Goal: Task Accomplishment & Management: Use online tool/utility

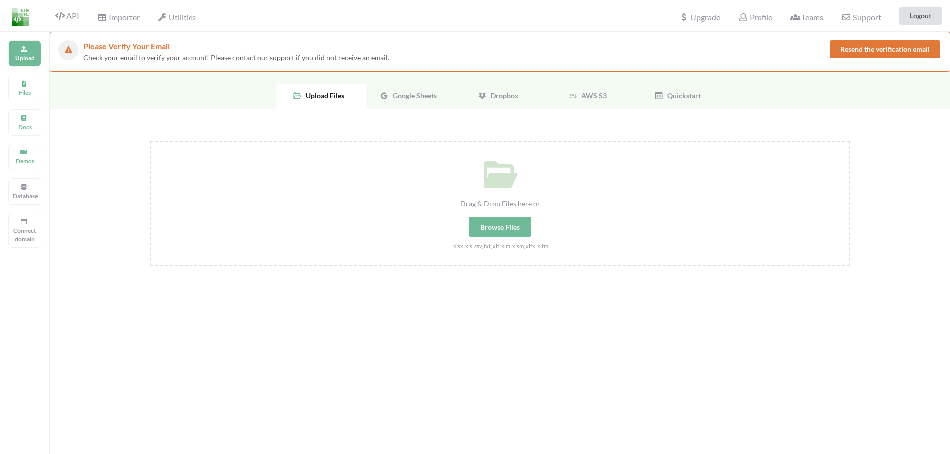
click at [413, 93] on span "Google Sheets" at bounding box center [413, 95] width 48 height 8
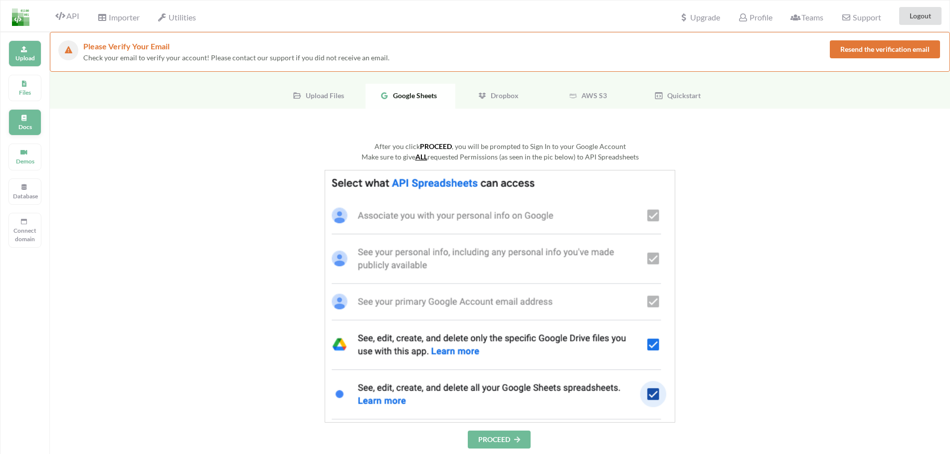
click at [24, 118] on icon at bounding box center [23, 117] width 7 height 6
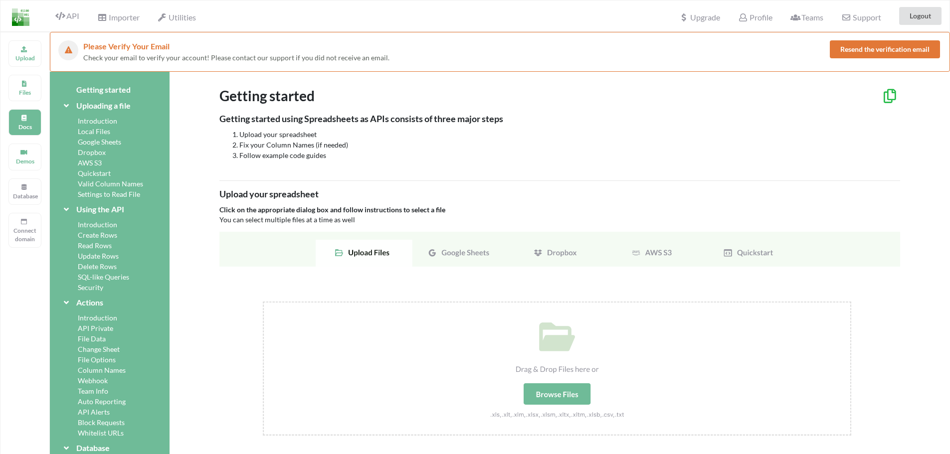
click at [453, 259] on img at bounding box center [559, 345] width 681 height 227
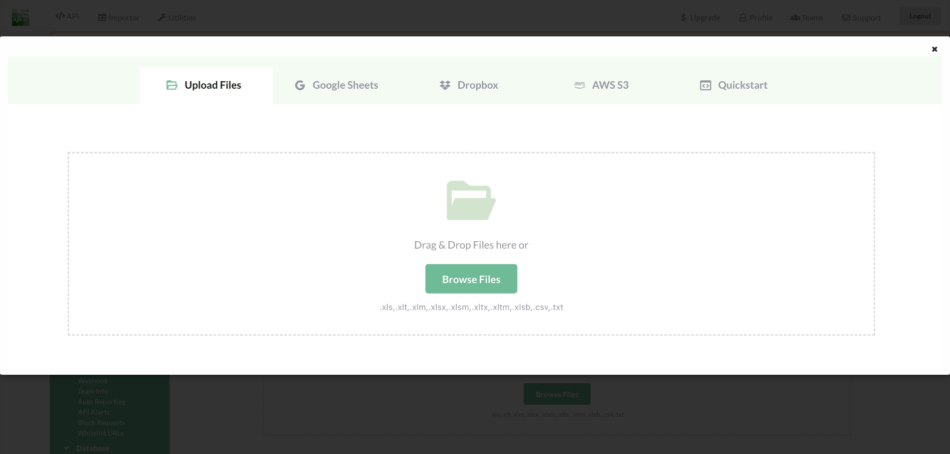
click at [928, 49] on div at bounding box center [909, 50] width 79 height 12
click at [935, 48] on icon at bounding box center [934, 47] width 8 height 7
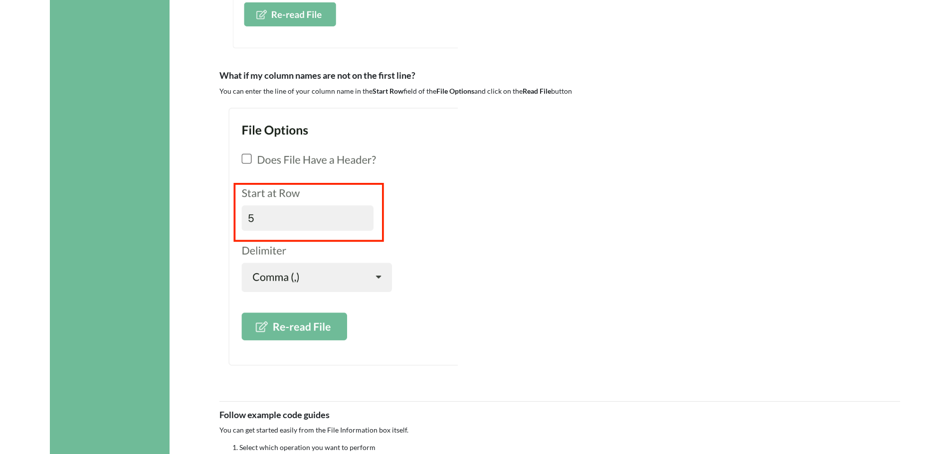
scroll to position [1645, 0]
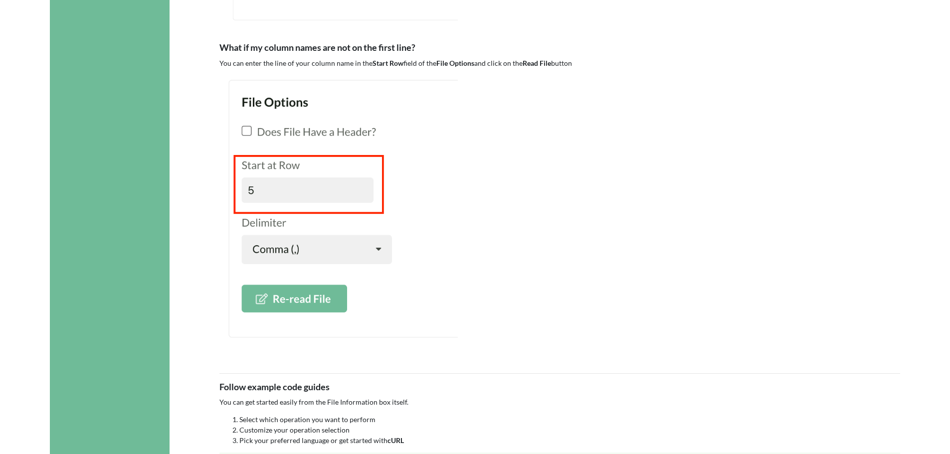
click at [277, 59] on p "You can enter the line of your column name in the Start Row field of the File O…" at bounding box center [559, 63] width 681 height 10
drag, startPoint x: 277, startPoint y: 59, endPoint x: 546, endPoint y: 65, distance: 268.8
click at [546, 65] on p "You can enter the line of your column name in the Start Row field of the File O…" at bounding box center [559, 63] width 681 height 10
click at [546, 65] on b "Read File" at bounding box center [536, 63] width 28 height 8
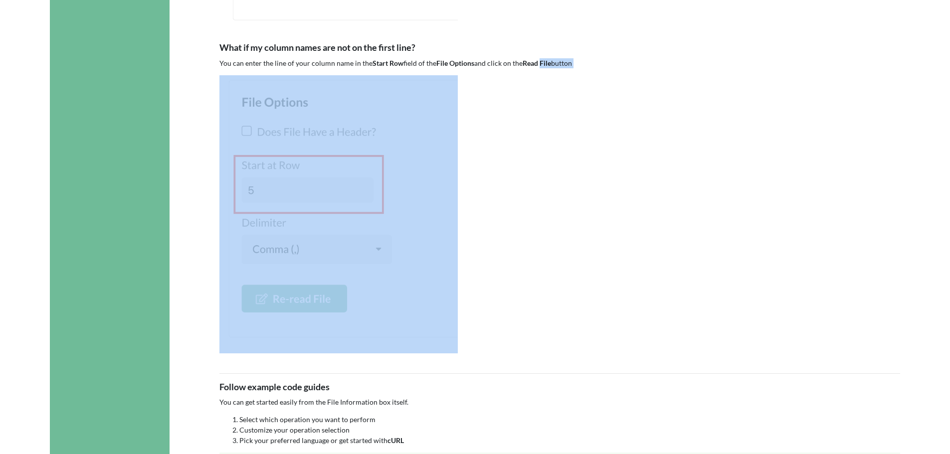
drag, startPoint x: 546, startPoint y: 65, endPoint x: 459, endPoint y: 71, distance: 87.5
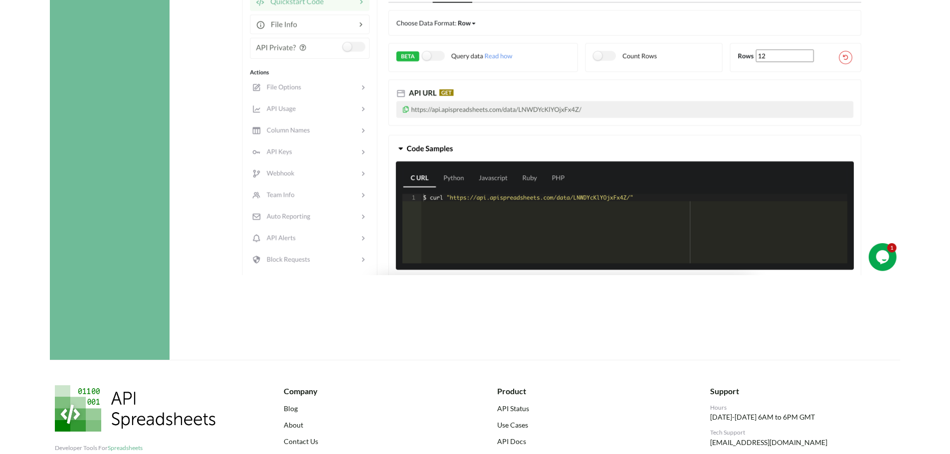
scroll to position [1944, 0]
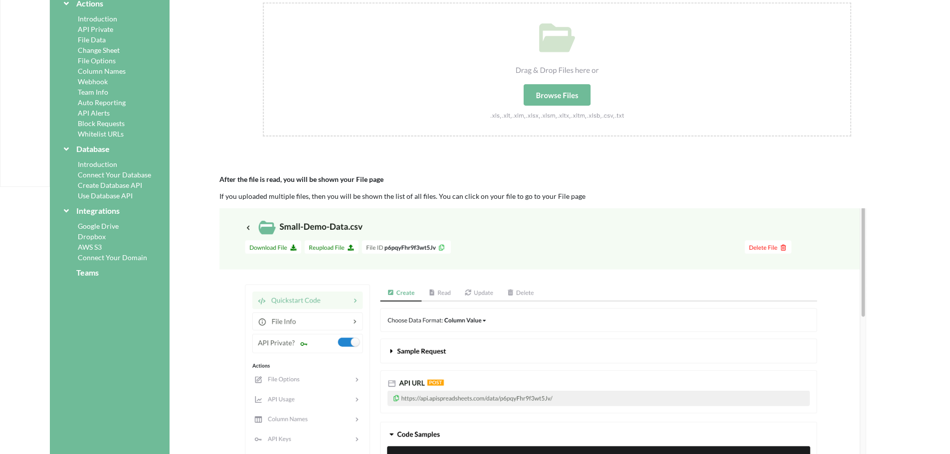
drag, startPoint x: 459, startPoint y: 242, endPoint x: 458, endPoint y: 216, distance: 25.4
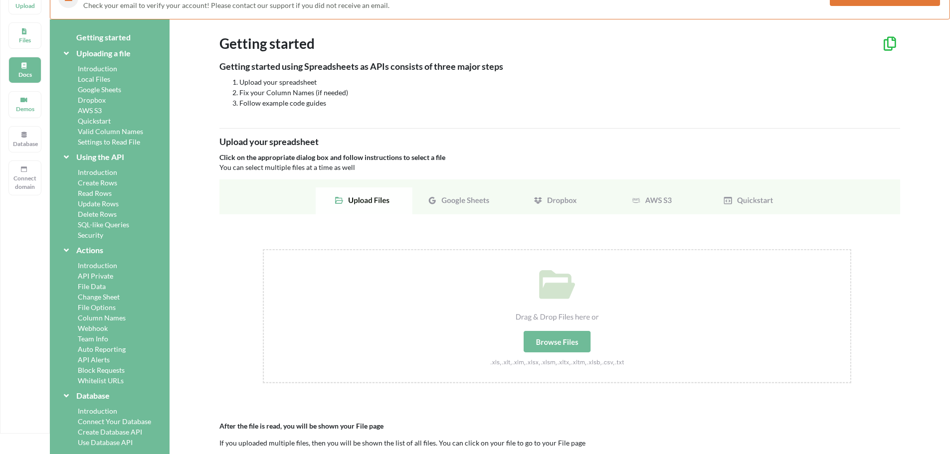
scroll to position [0, 0]
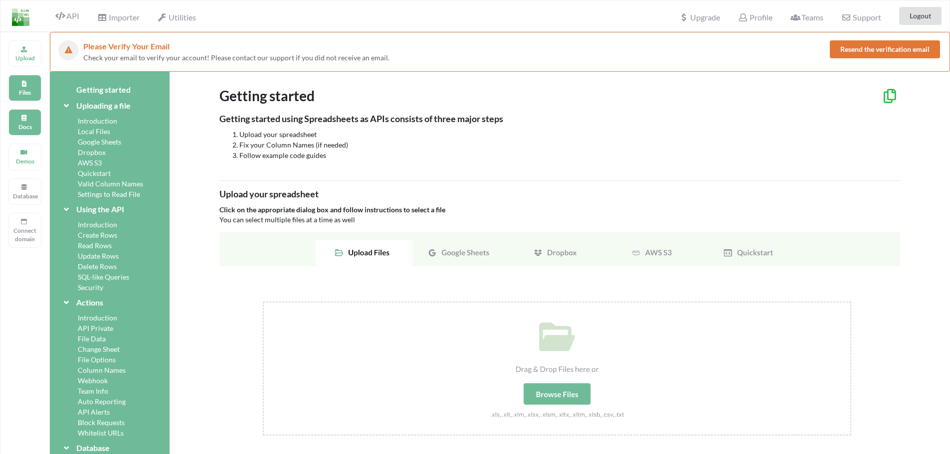
click at [33, 84] on div "Files" at bounding box center [24, 88] width 33 height 26
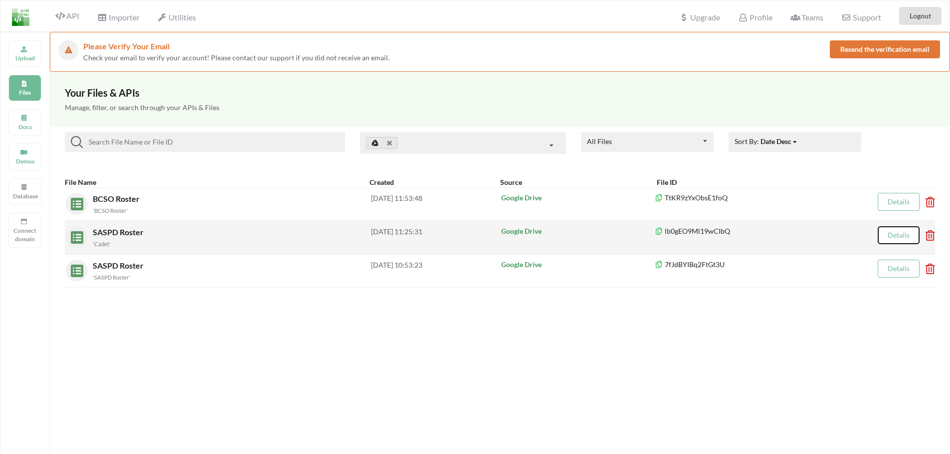
click at [900, 230] on button "Details" at bounding box center [898, 235] width 42 height 18
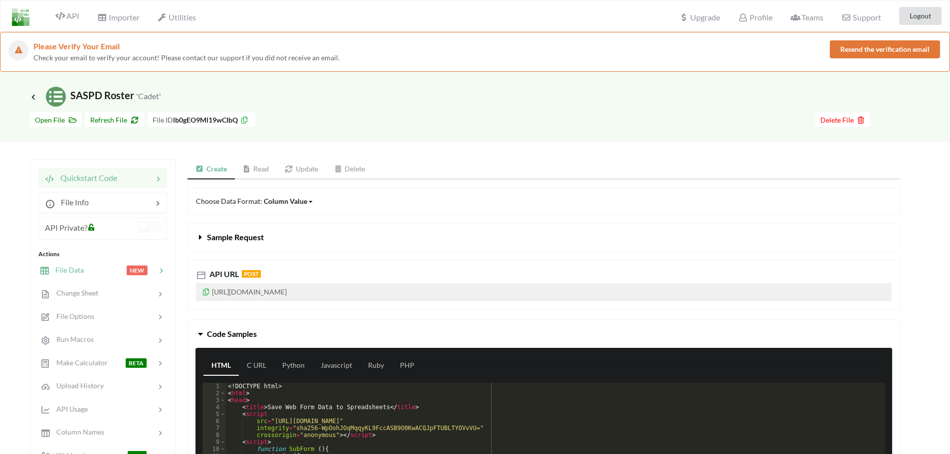
click at [86, 273] on div at bounding box center [105, 270] width 42 height 11
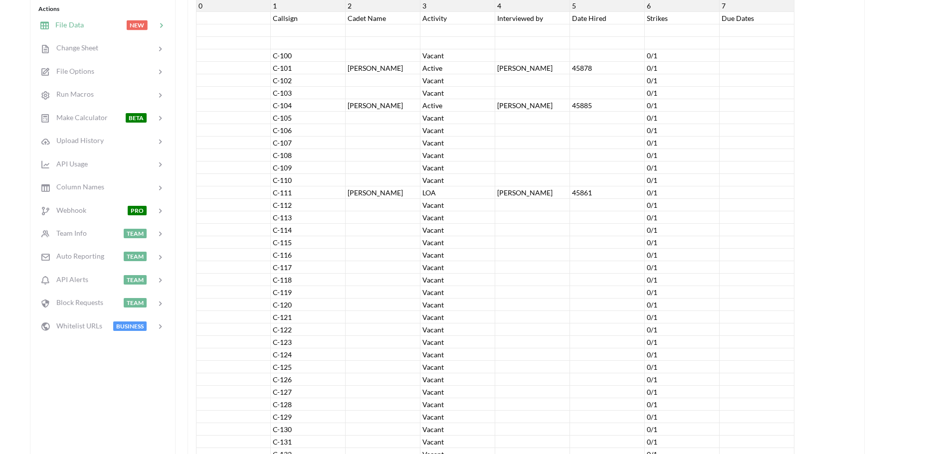
scroll to position [150, 0]
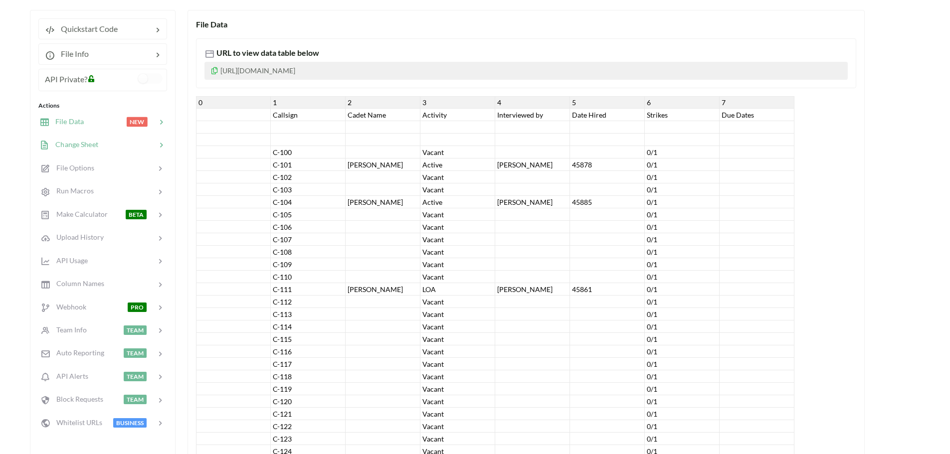
click at [93, 149] on div "Change Sheet" at bounding box center [68, 144] width 59 height 11
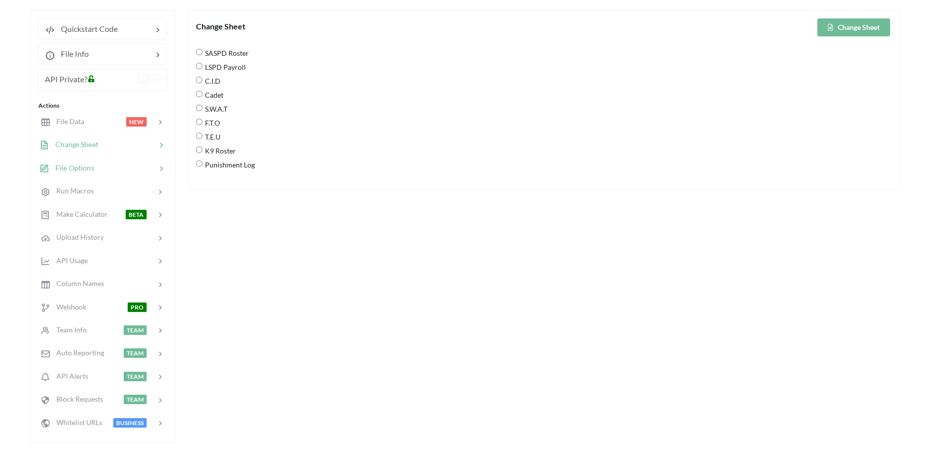
click at [96, 166] on div at bounding box center [125, 168] width 62 height 11
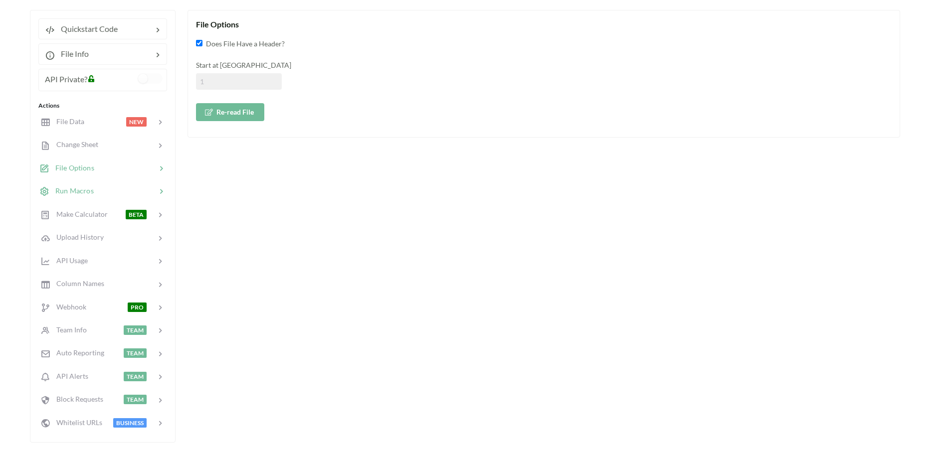
click at [94, 187] on div at bounding box center [125, 190] width 62 height 11
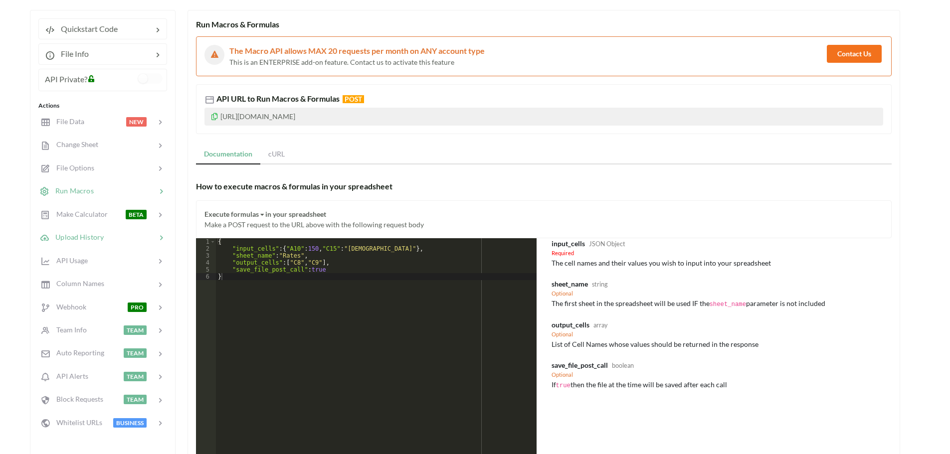
scroll to position [199, 0]
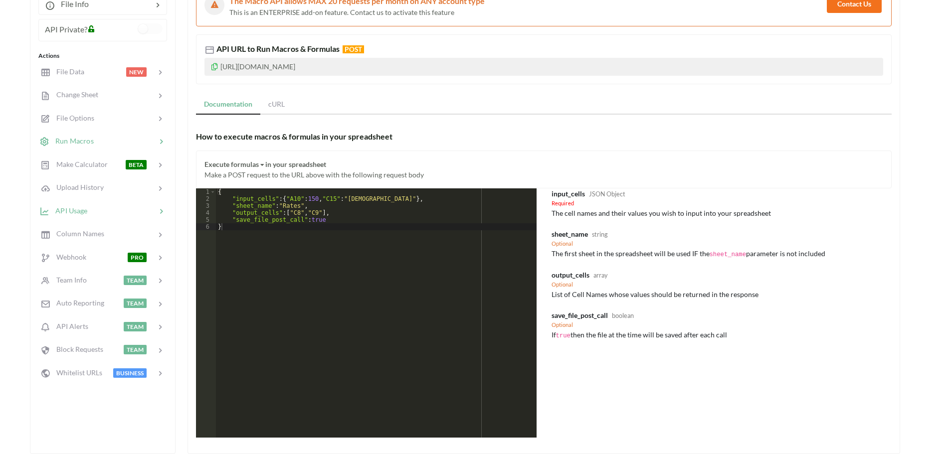
click at [98, 210] on div at bounding box center [121, 210] width 69 height 11
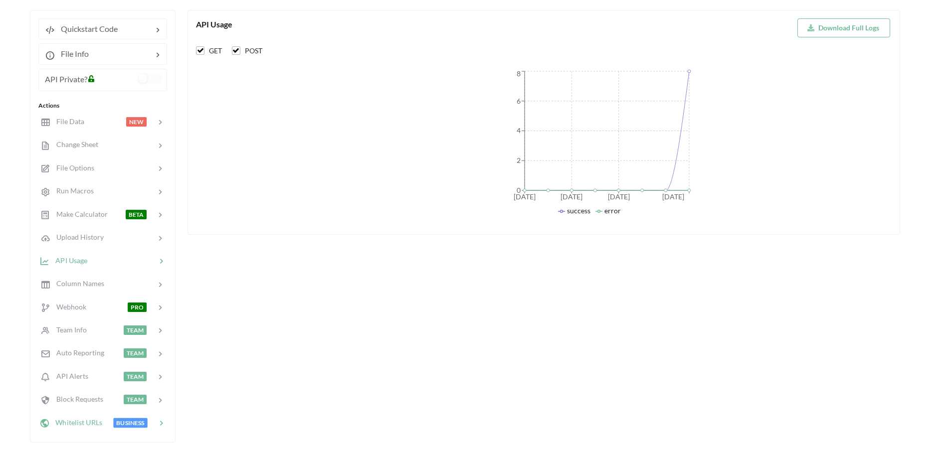
scroll to position [100, 0]
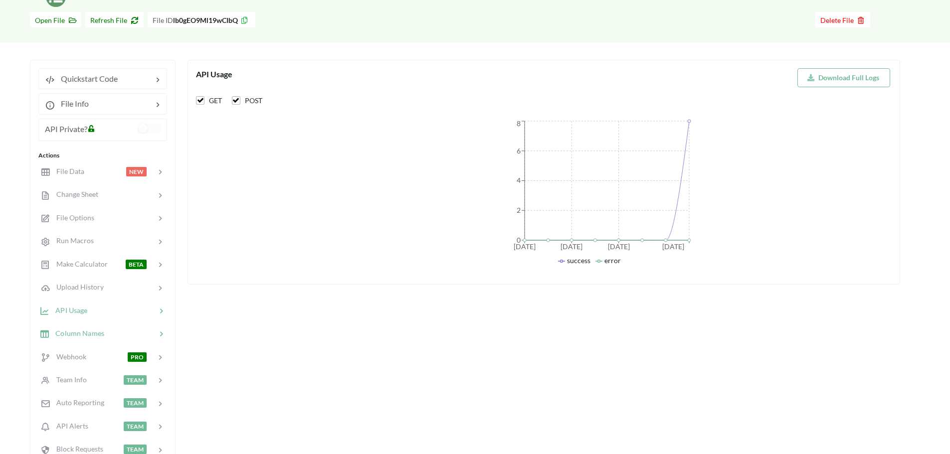
click at [120, 327] on div "Column Names" at bounding box center [102, 333] width 131 height 23
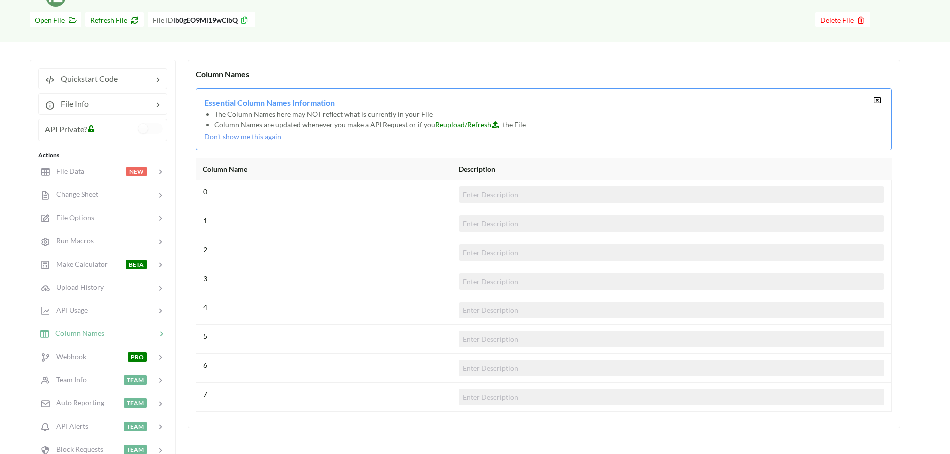
click at [484, 221] on input at bounding box center [671, 223] width 425 height 16
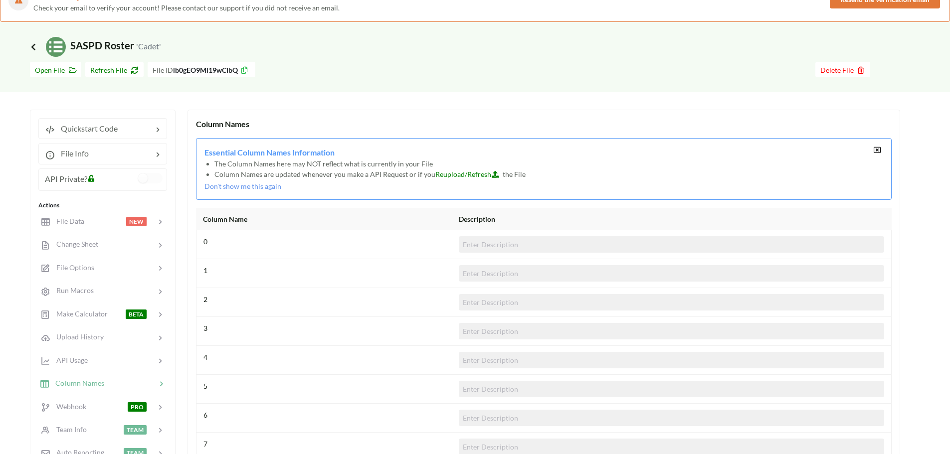
click at [33, 49] on icon at bounding box center [33, 47] width 9 height 8
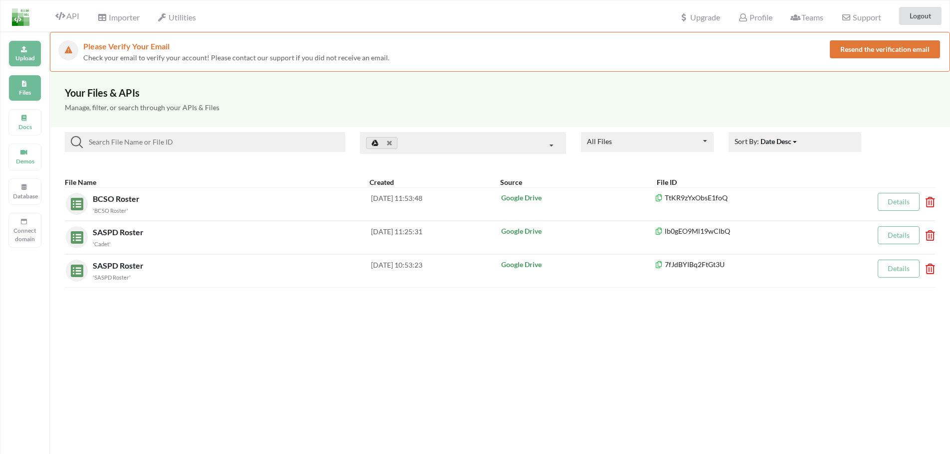
click at [33, 58] on p "Upload" at bounding box center [25, 58] width 24 height 8
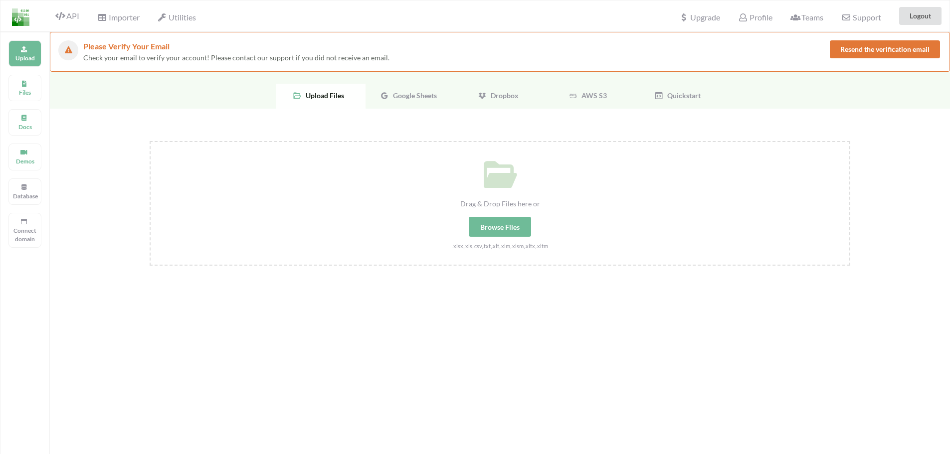
click at [440, 93] on div "Google Sheets" at bounding box center [410, 96] width 90 height 25
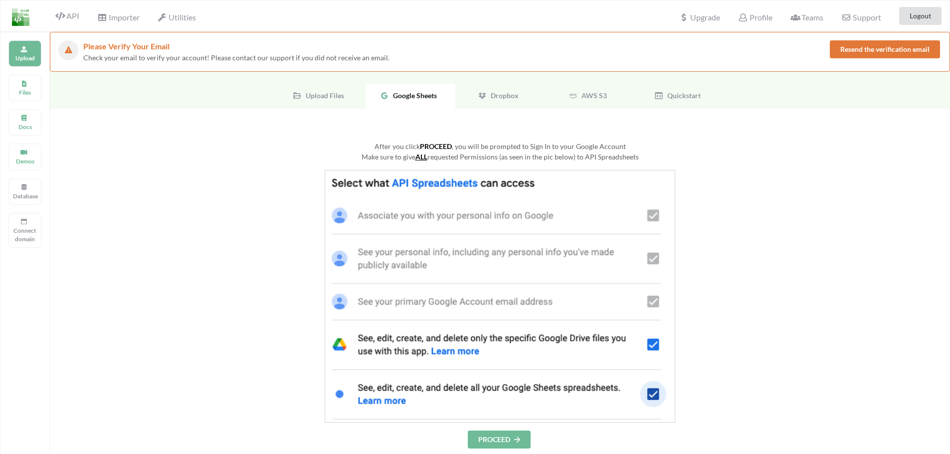
click at [868, 52] on button "Resend the verification email" at bounding box center [885, 49] width 110 height 18
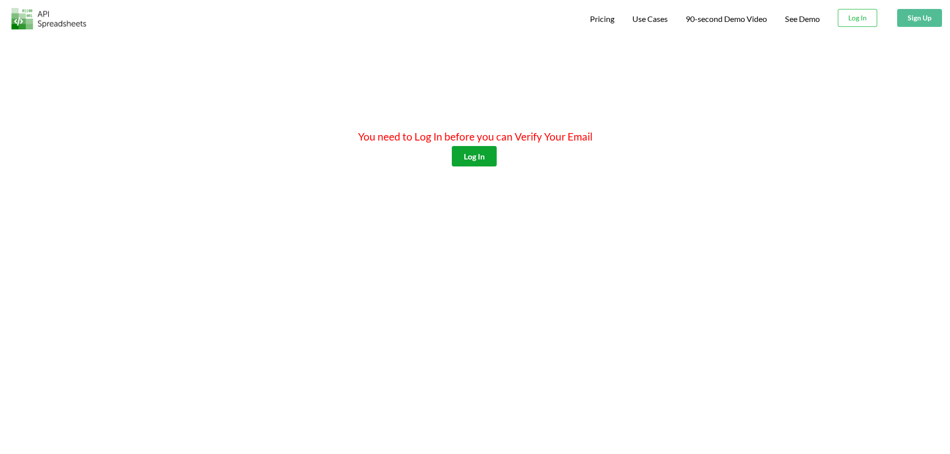
click at [469, 158] on button "Log In" at bounding box center [474, 156] width 45 height 20
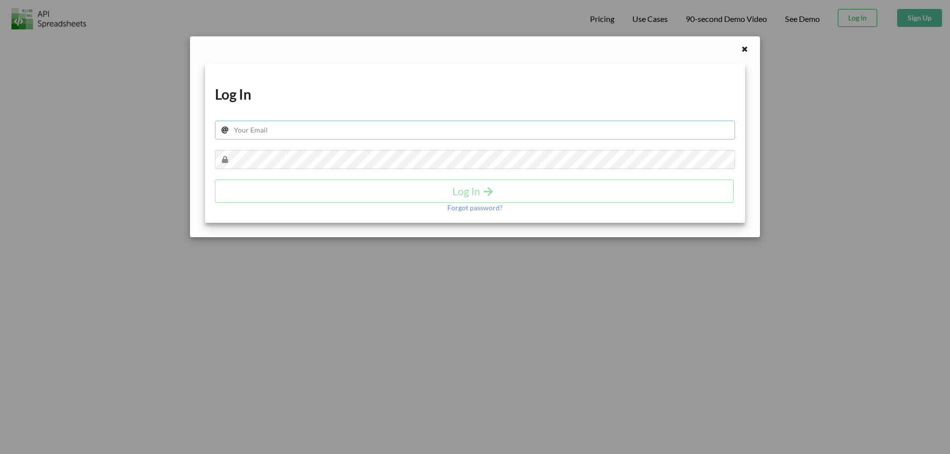
click at [327, 133] on input "text" at bounding box center [475, 130] width 520 height 19
type input "[EMAIL_ADDRESS][DOMAIN_NAME]"
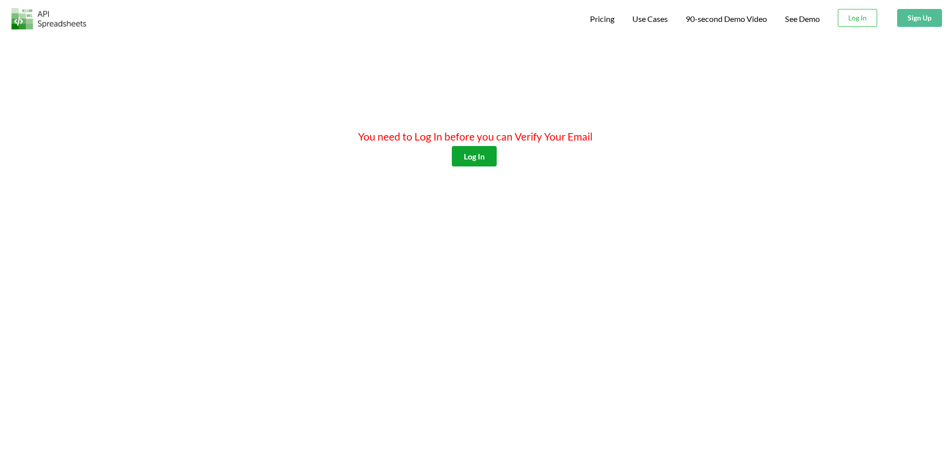
click at [475, 156] on button "Log In" at bounding box center [474, 156] width 45 height 20
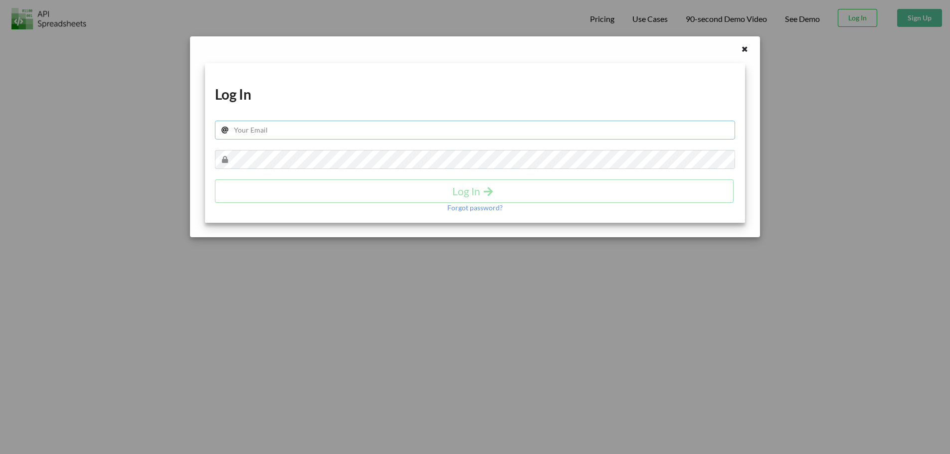
click at [404, 126] on input "text" at bounding box center [475, 130] width 520 height 19
type input "[EMAIL_ADDRESS][DOMAIN_NAME]"
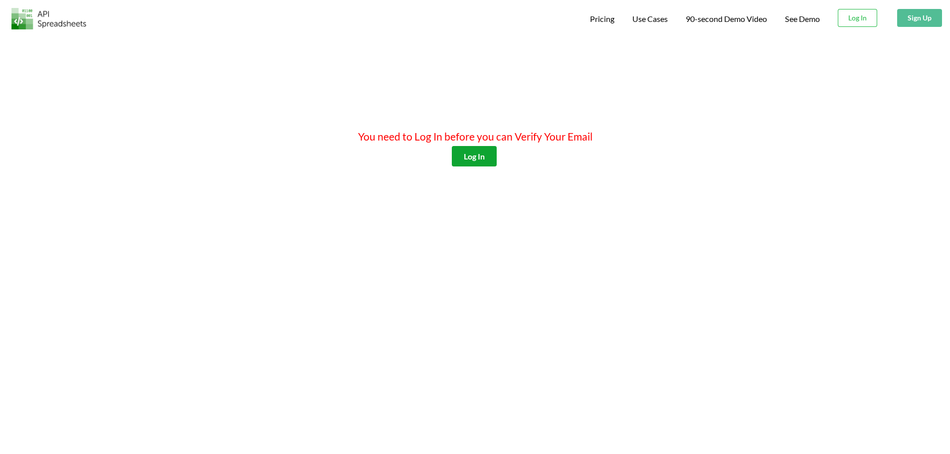
click at [484, 158] on button "Log In" at bounding box center [474, 156] width 45 height 20
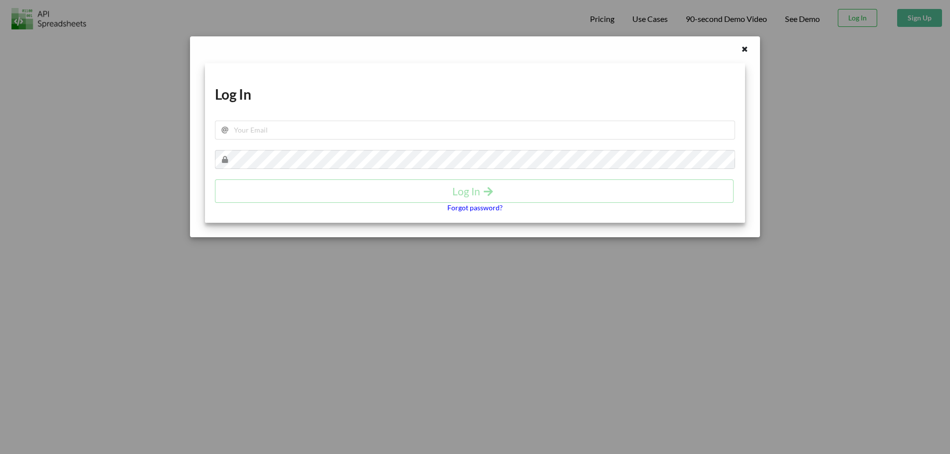
click at [493, 211] on p "Forgot password?" at bounding box center [474, 208] width 55 height 10
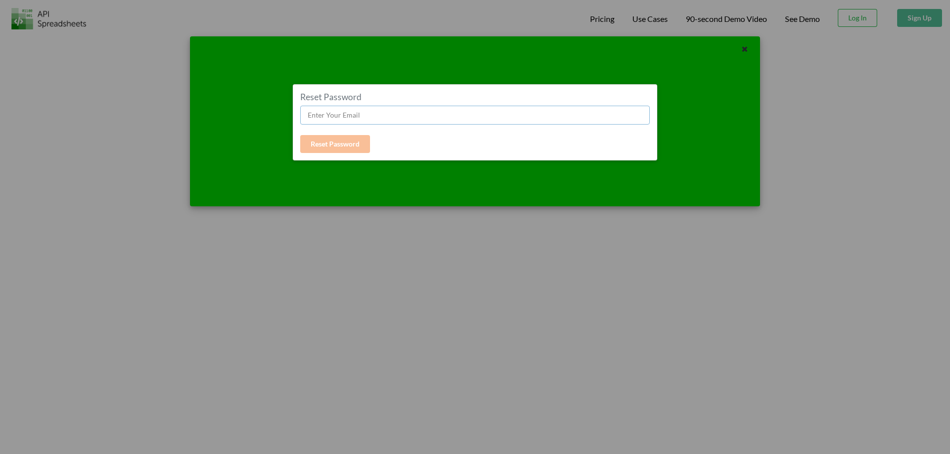
click at [364, 122] on input "text" at bounding box center [474, 115] width 349 height 19
type input "[EMAIL_ADDRESS][DOMAIN_NAME]"
click at [359, 145] on button "Reset Password" at bounding box center [335, 144] width 70 height 18
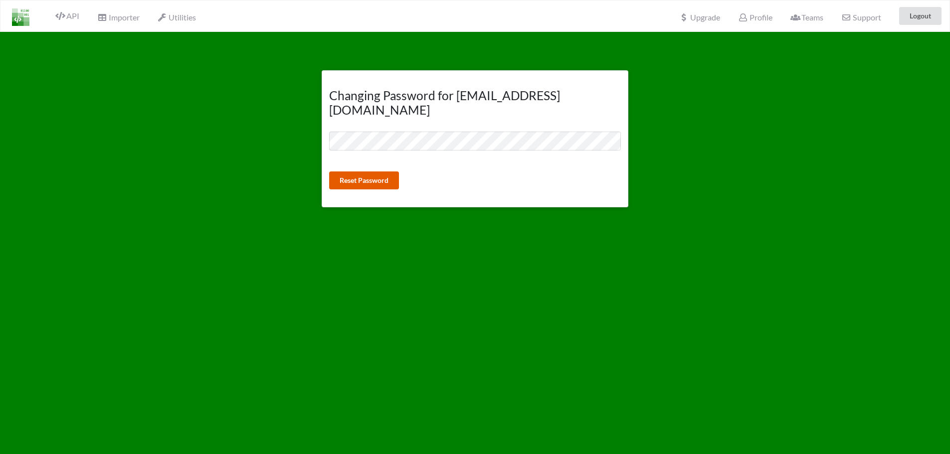
click at [379, 172] on button "Reset Password" at bounding box center [364, 181] width 70 height 18
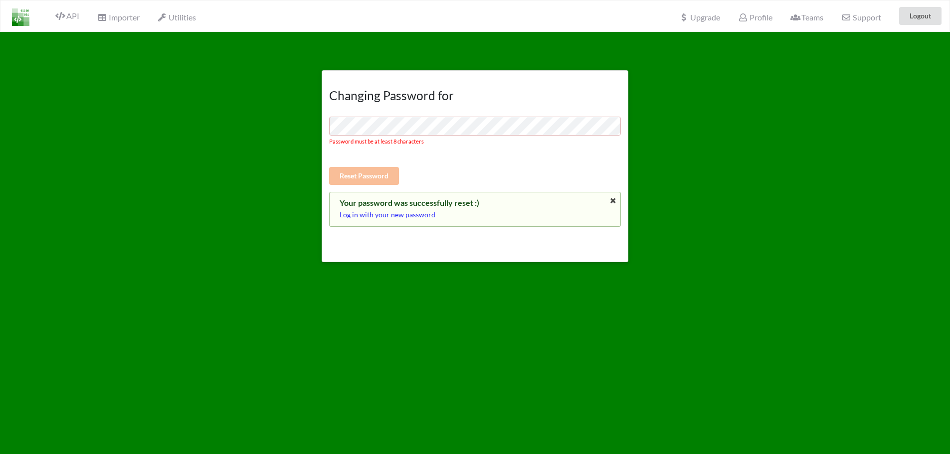
click at [396, 219] on p "Log in with your new password" at bounding box center [475, 215] width 271 height 10
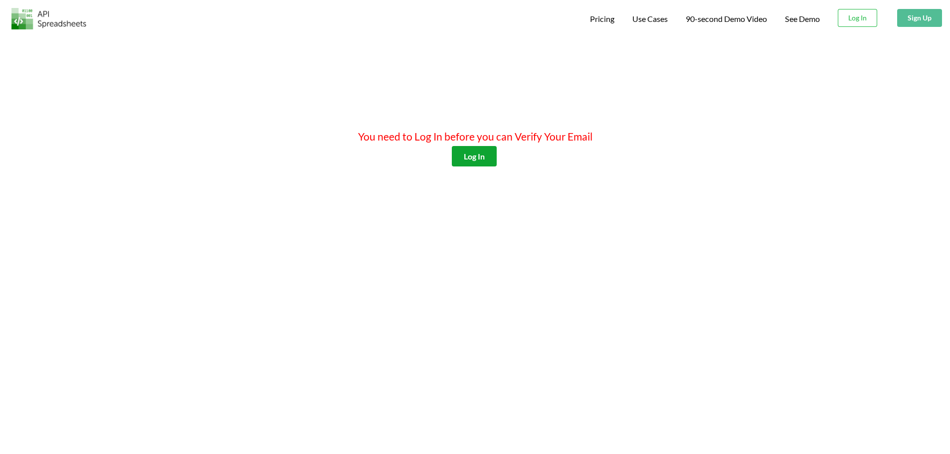
click at [472, 161] on button "Log In" at bounding box center [474, 156] width 45 height 20
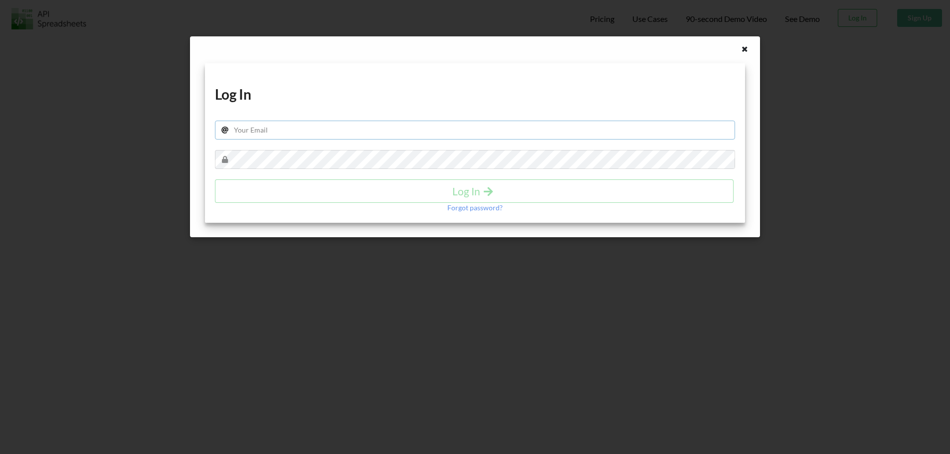
click at [393, 133] on input "text" at bounding box center [475, 130] width 520 height 19
type input "[EMAIL_ADDRESS][DOMAIN_NAME]"
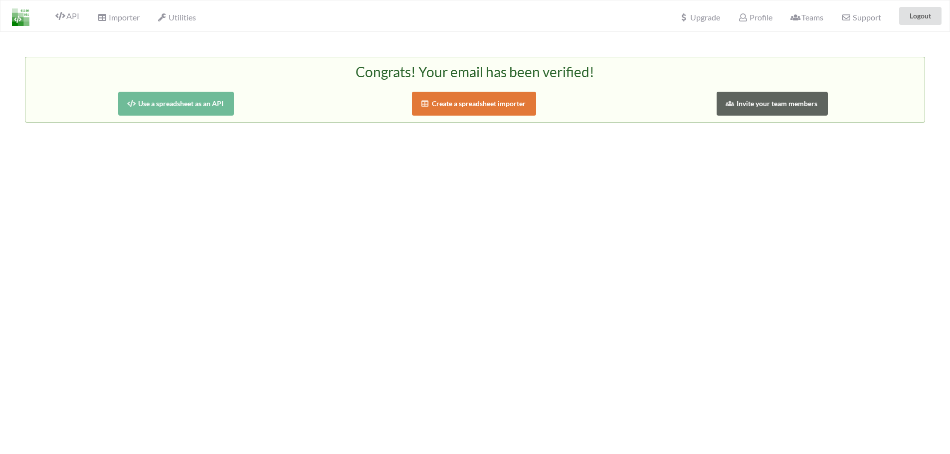
click at [195, 107] on button "Use a spreadsheet as an API" at bounding box center [176, 104] width 116 height 24
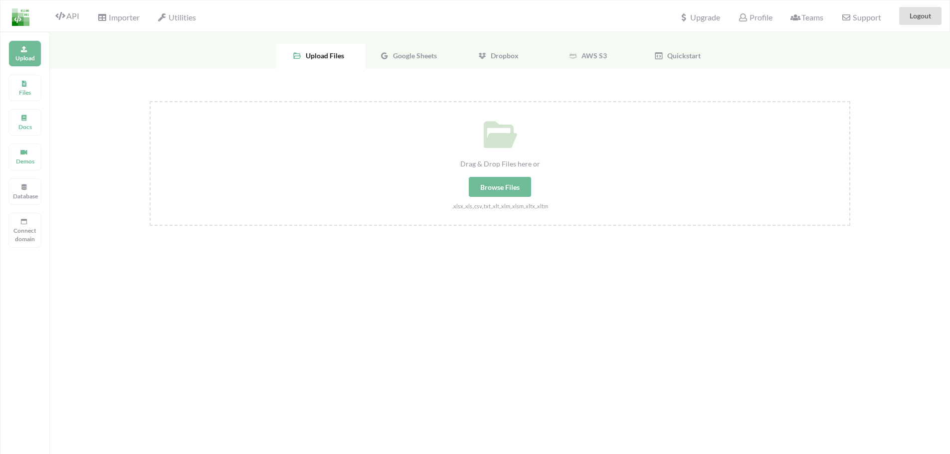
click at [402, 55] on span "Google Sheets" at bounding box center [413, 55] width 48 height 8
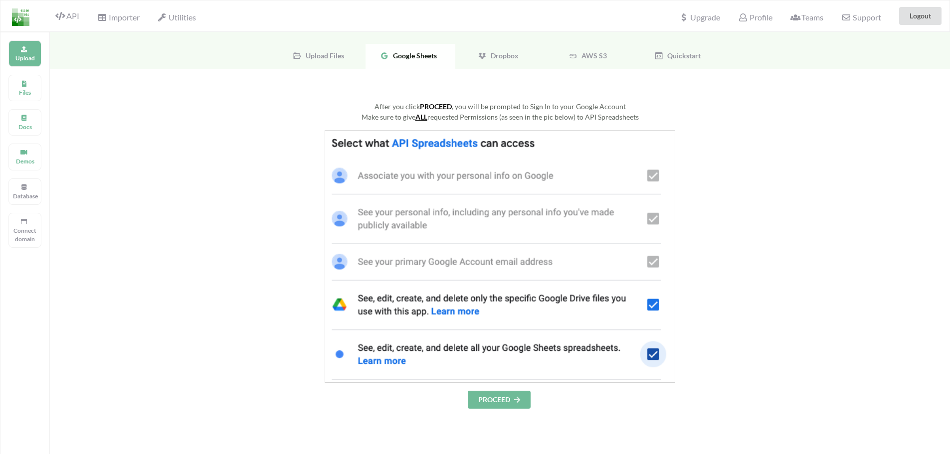
click at [510, 392] on button "PROCEED" at bounding box center [499, 400] width 63 height 18
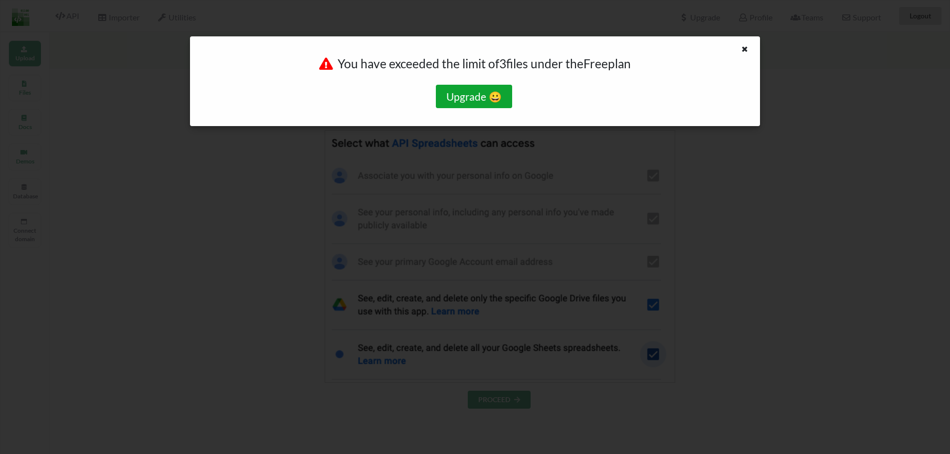
click at [479, 104] on button "Upgrade 😀" at bounding box center [474, 96] width 76 height 23
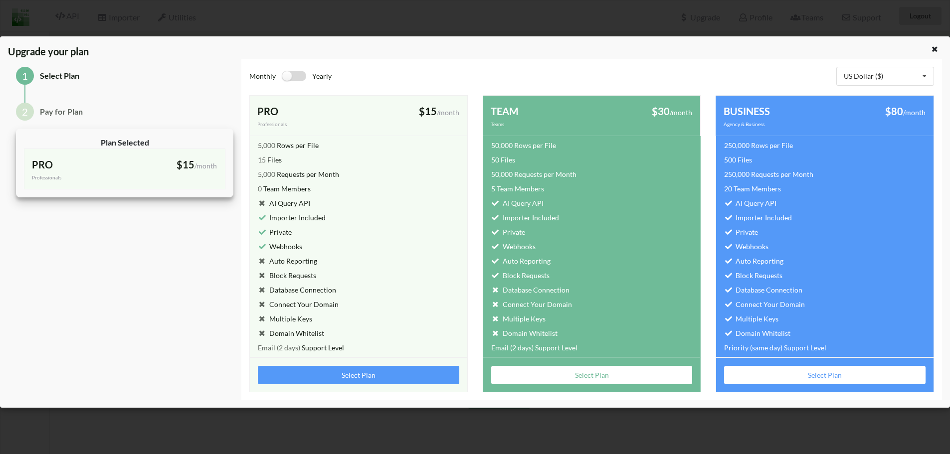
click at [293, 76] on label at bounding box center [294, 76] width 24 height 10
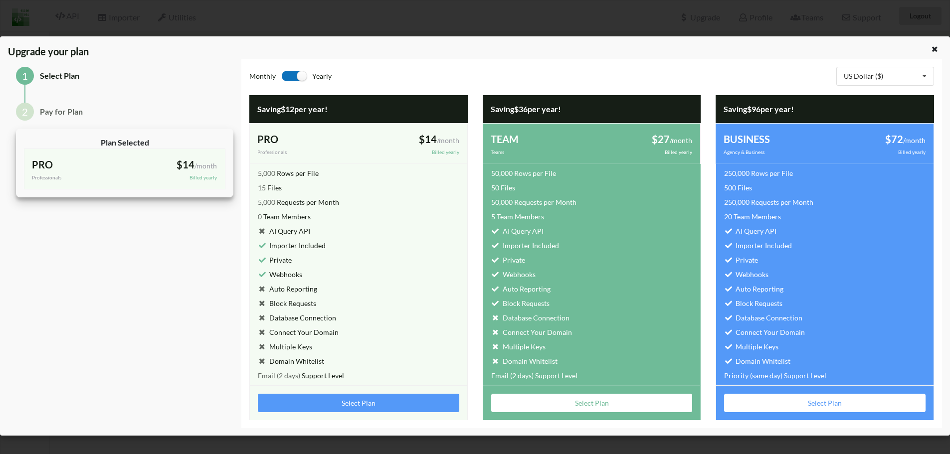
click at [295, 76] on label at bounding box center [294, 76] width 24 height 10
checkbox input "false"
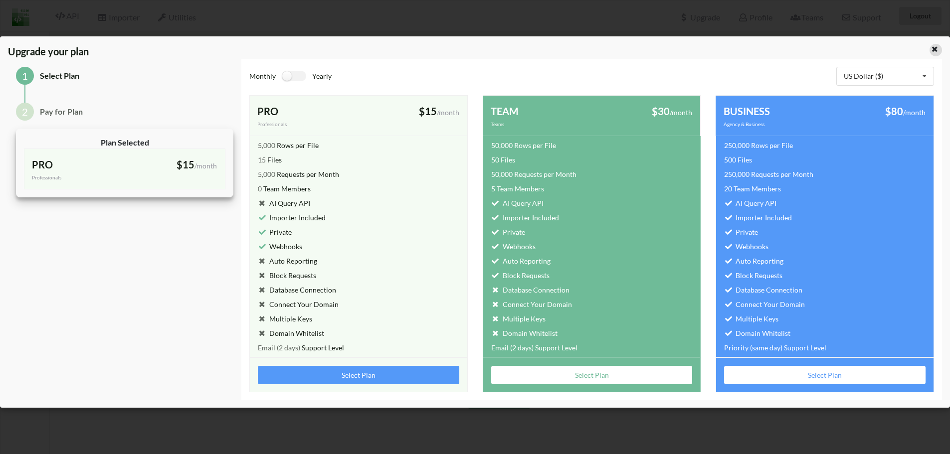
click at [934, 48] on icon at bounding box center [934, 47] width 8 height 7
